Goal: Check status

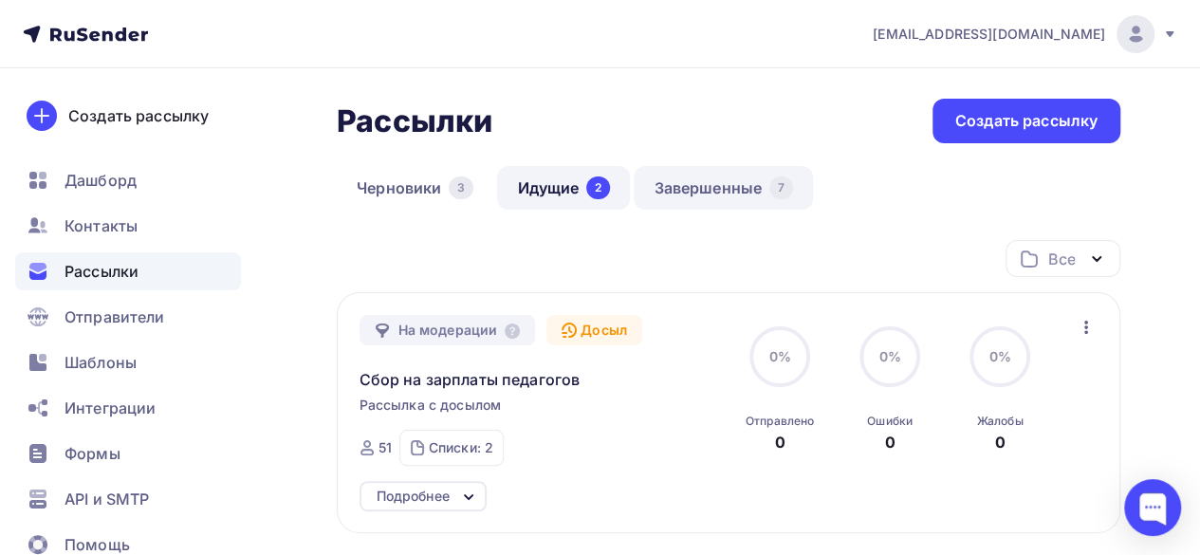
click at [685, 189] on link "Завершенные 7" at bounding box center [723, 188] width 179 height 44
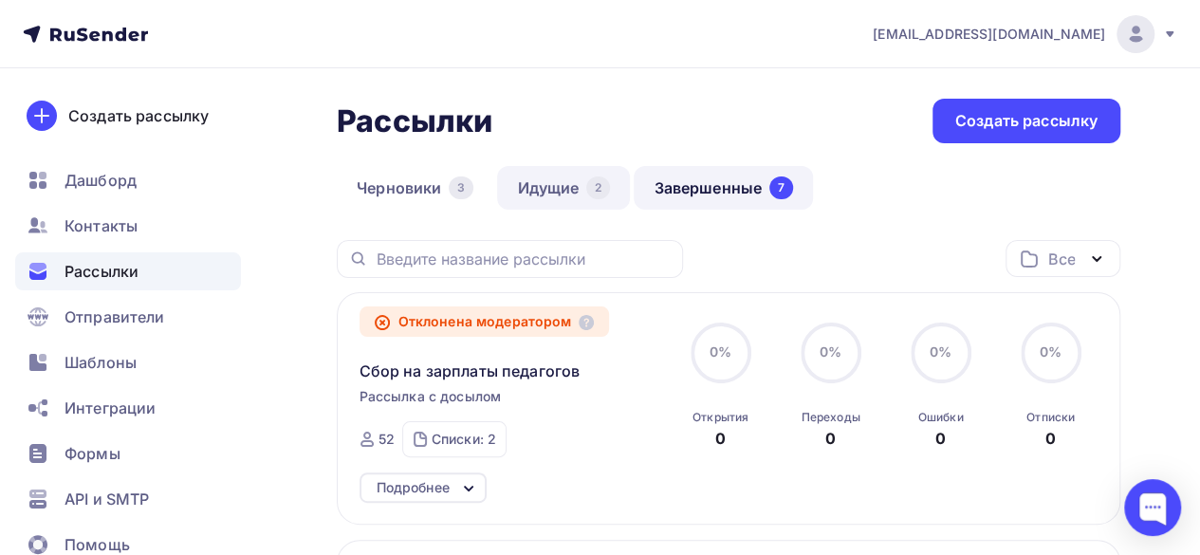
click at [573, 193] on link "Идущие 2" at bounding box center [563, 188] width 133 height 44
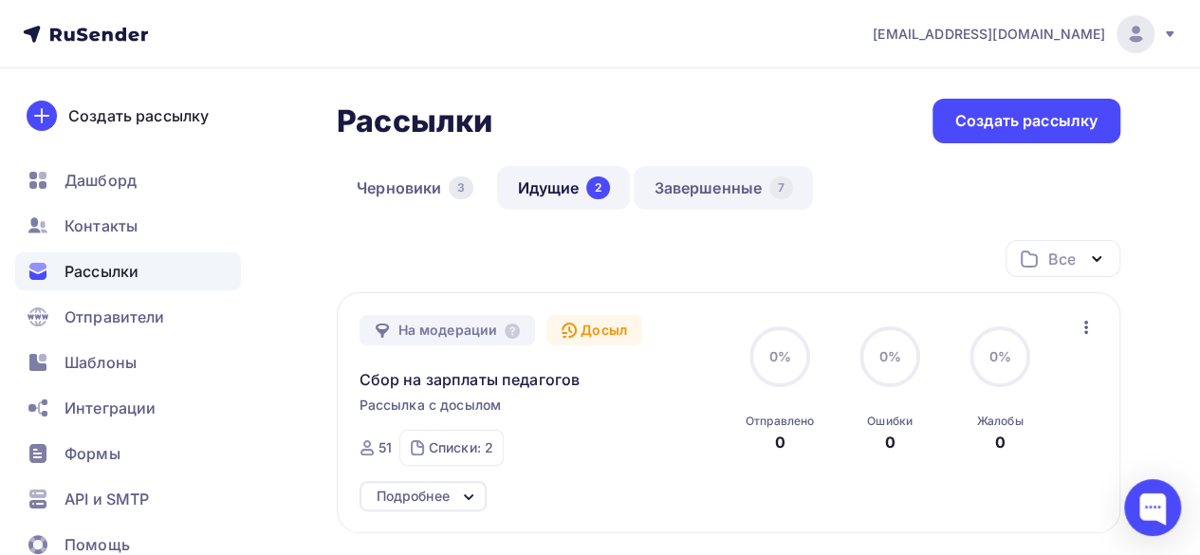
click at [746, 175] on link "Завершенные 7" at bounding box center [723, 188] width 179 height 44
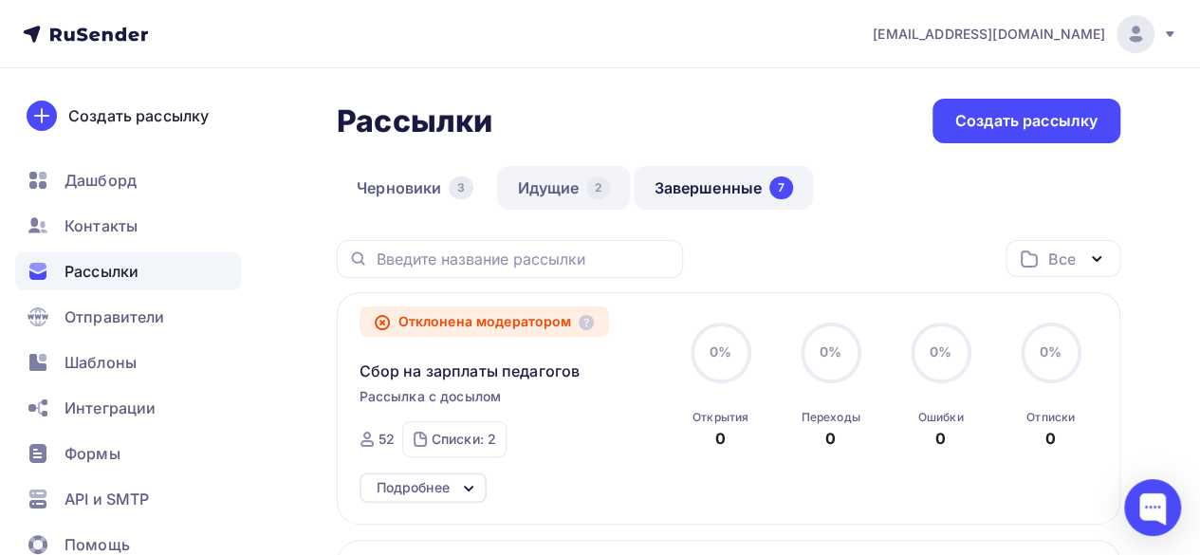
click at [556, 191] on link "Идущие 2" at bounding box center [563, 188] width 133 height 44
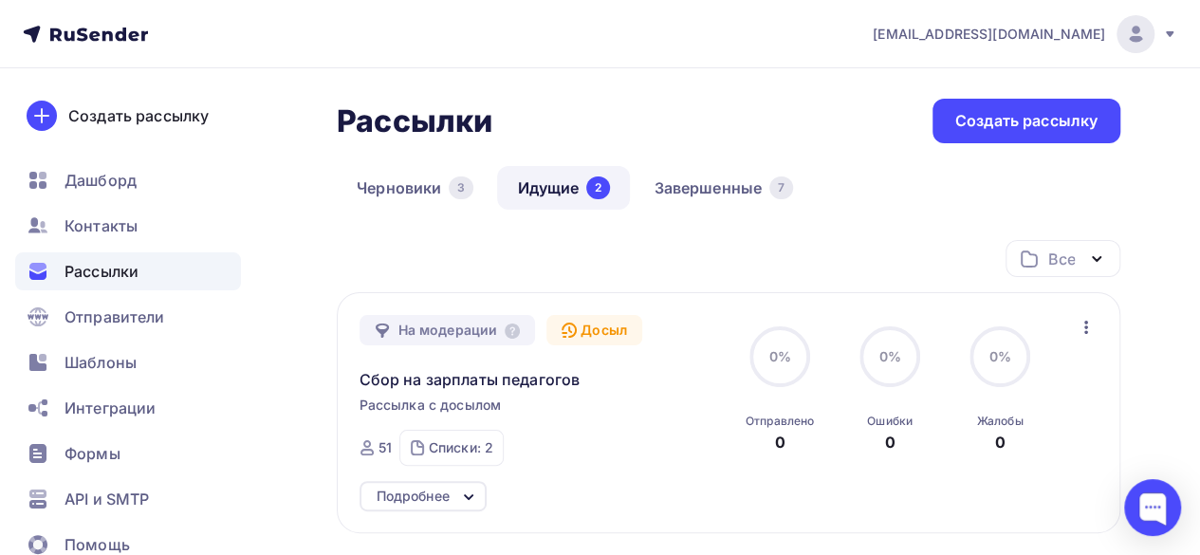
click at [587, 327] on div "Досыл" at bounding box center [594, 330] width 96 height 30
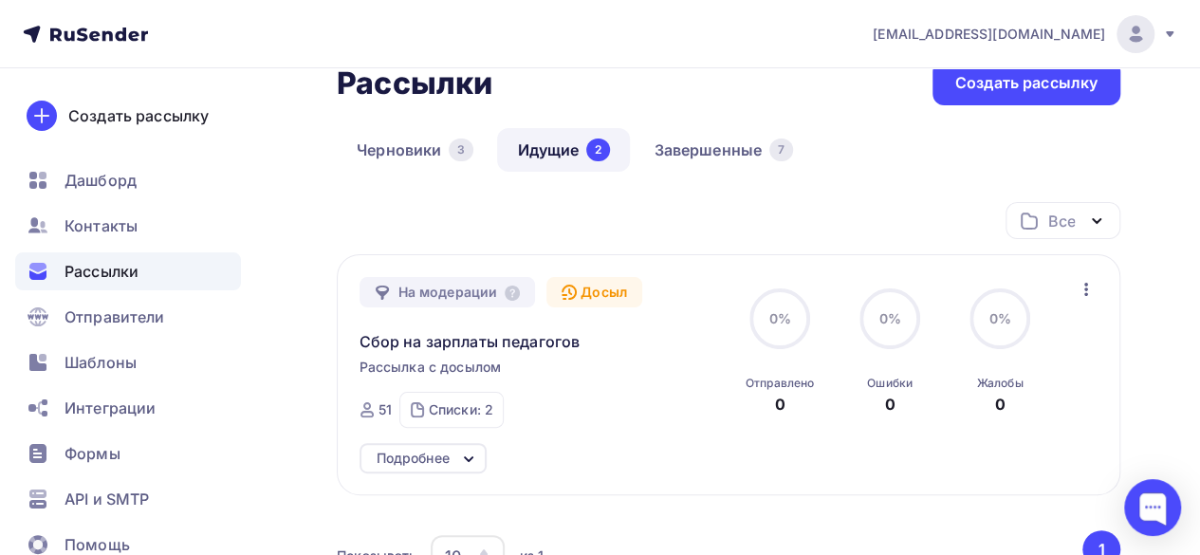
scroll to position [95, 0]
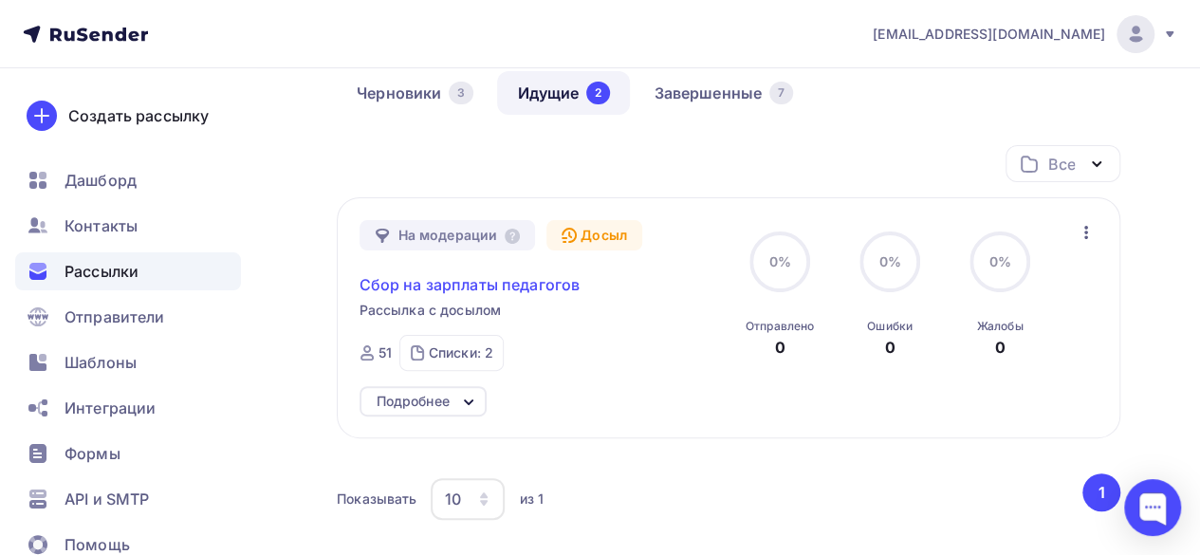
click at [554, 291] on span "Сбор на зарплаты педагогов" at bounding box center [469, 284] width 221 height 23
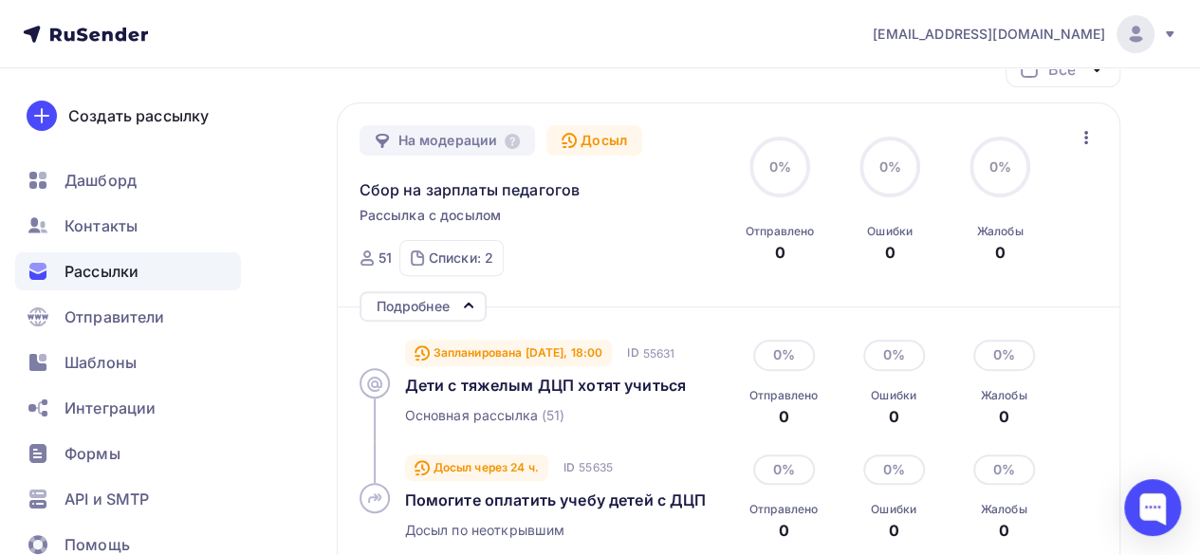
scroll to position [285, 0]
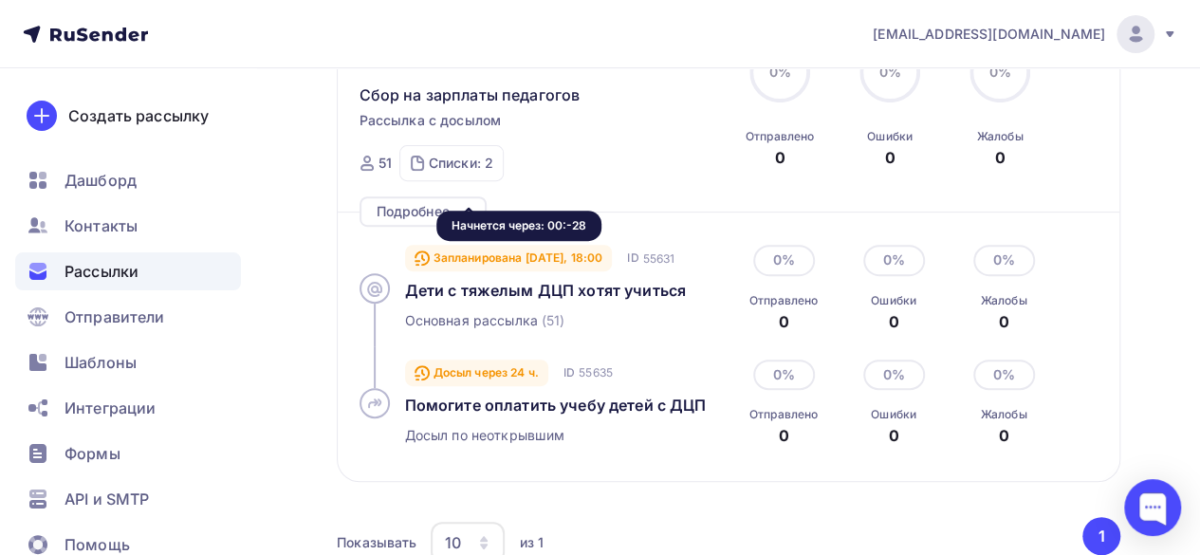
click at [428, 259] on icon at bounding box center [421, 257] width 13 height 13
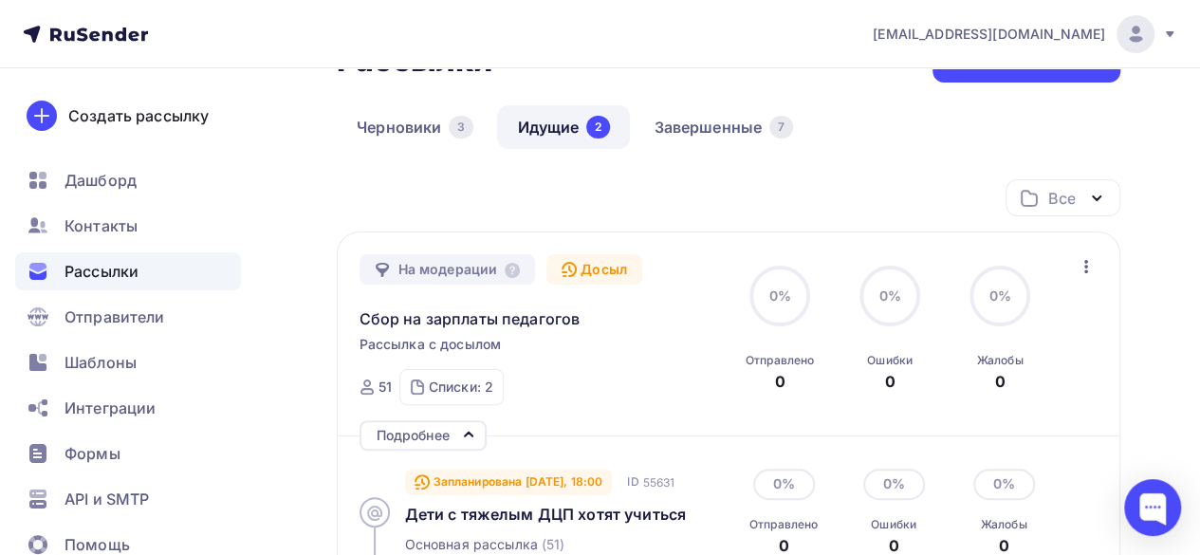
scroll to position [13, 0]
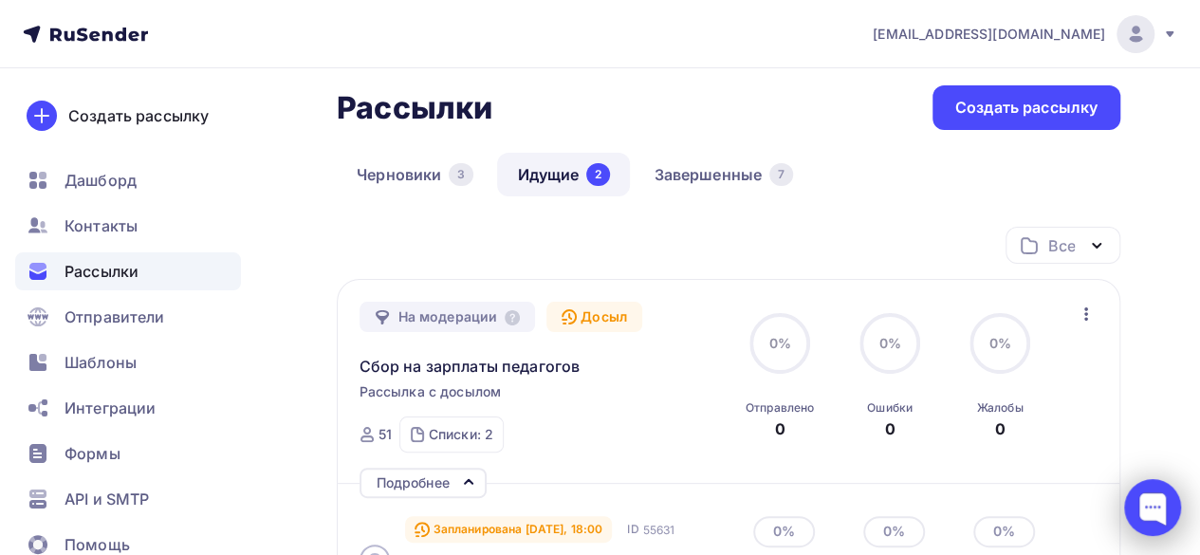
click at [1157, 521] on div at bounding box center [1152, 507] width 57 height 57
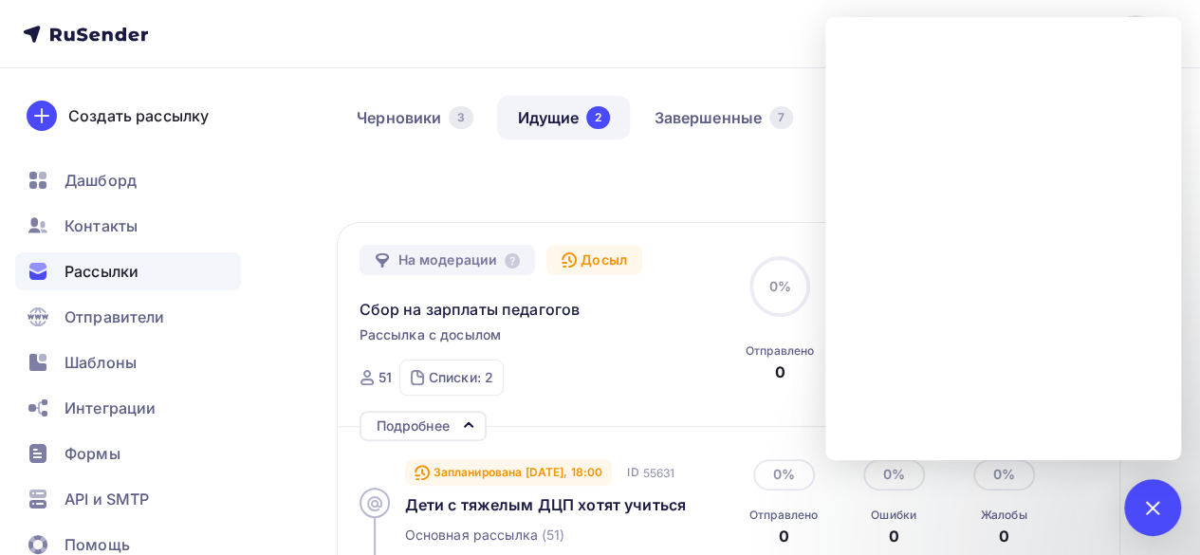
scroll to position [108, 0]
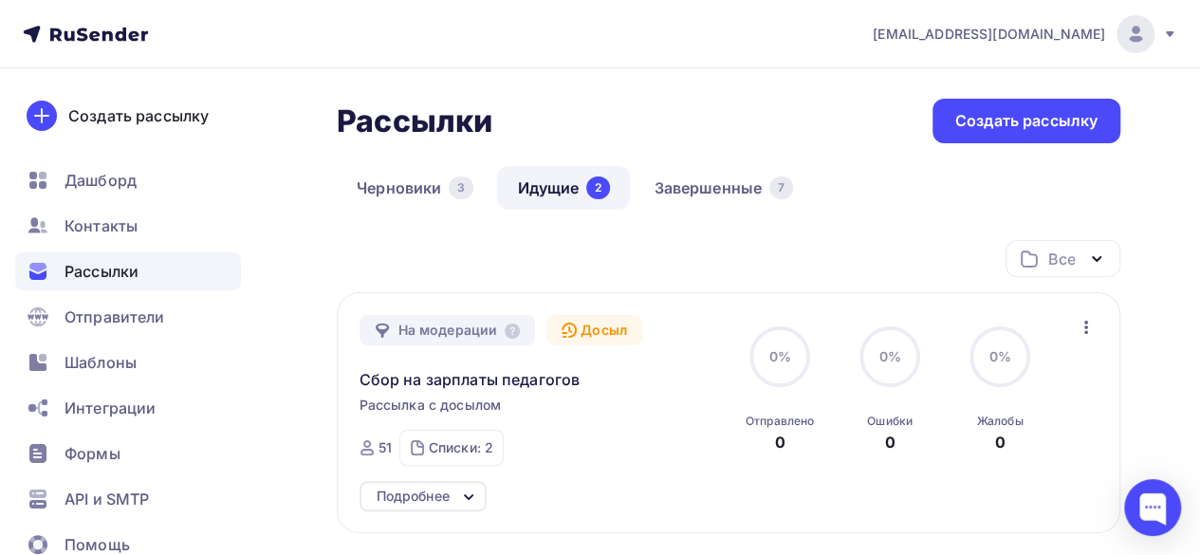
scroll to position [190, 0]
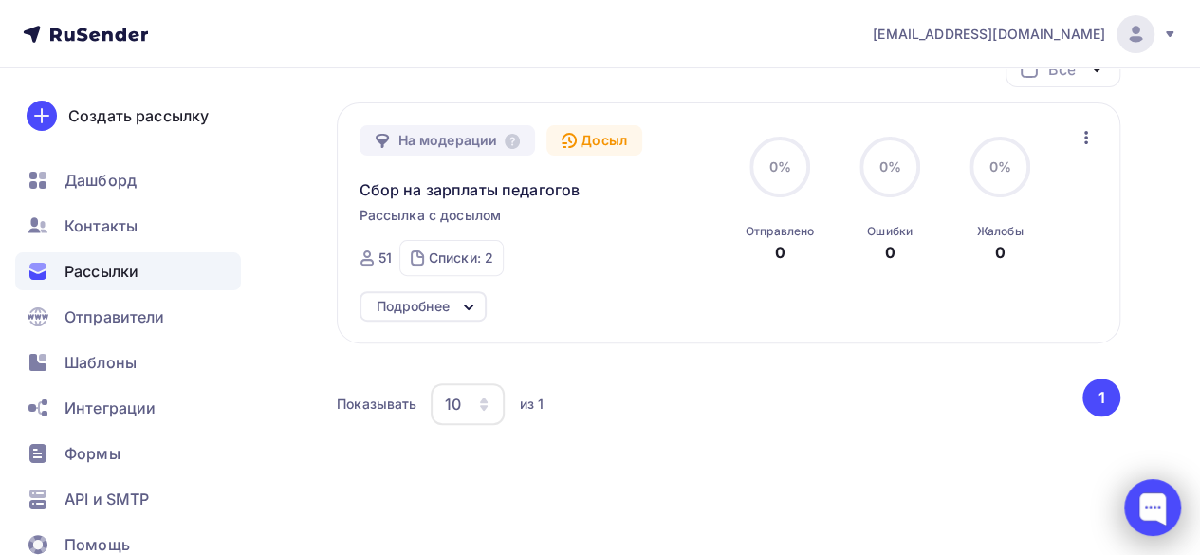
click at [1166, 505] on div at bounding box center [1152, 507] width 57 height 57
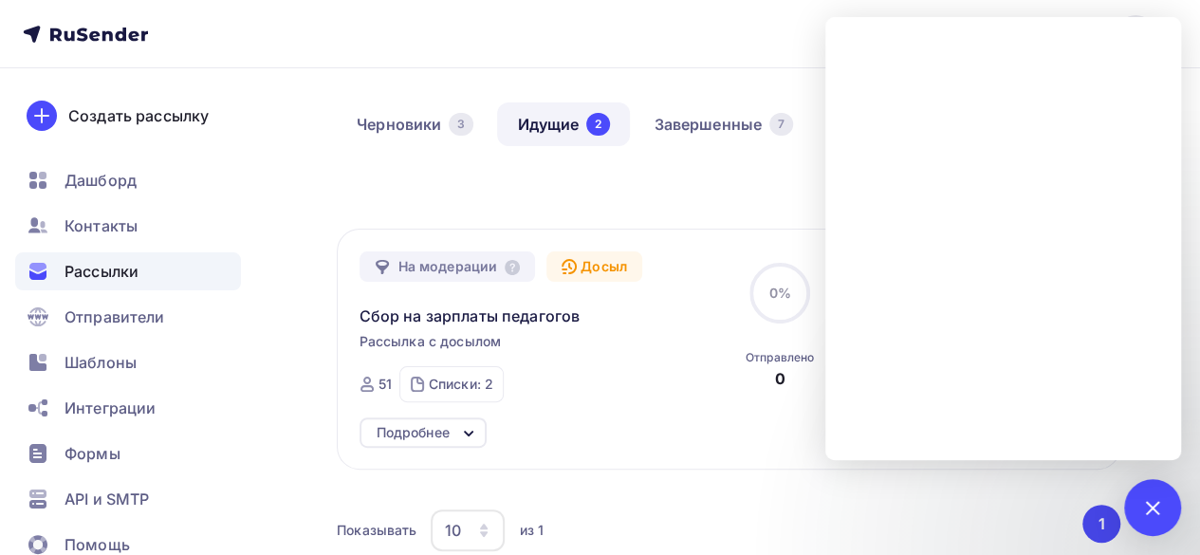
scroll to position [0, 0]
